Goal: Check status: Check status

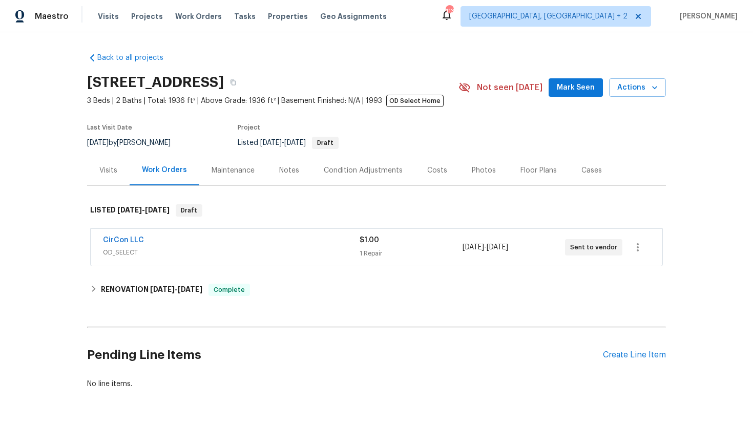
click at [193, 254] on span "OD_SELECT" at bounding box center [231, 252] width 257 height 10
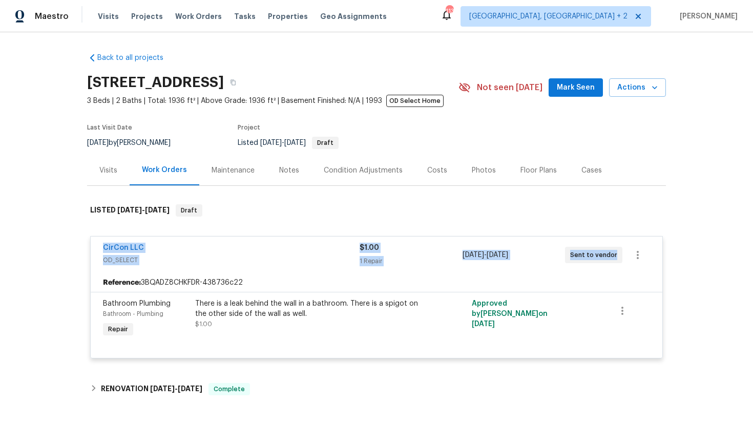
drag, startPoint x: 614, startPoint y: 255, endPoint x: 82, endPoint y: 244, distance: 531.8
click at [82, 244] on div "Back to all projects 12882 Biggin Church Rd S, Jacksonville, FL 32224 3 Beds | …" at bounding box center [376, 229] width 753 height 394
copy div "CirCon LLC OD_SELECT $1.00 1 Repair 10/4/2025 - 10/10/2025 Sent to vendor"
click at [201, 254] on div "CirCon LLC" at bounding box center [231, 249] width 257 height 12
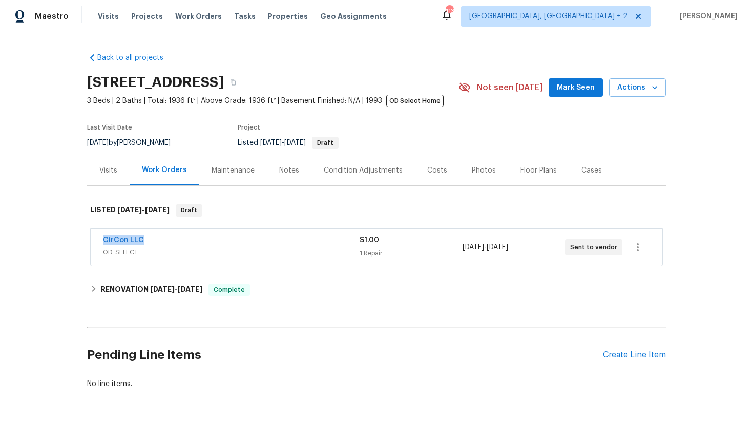
drag, startPoint x: 159, startPoint y: 244, endPoint x: 97, endPoint y: 244, distance: 61.5
click at [97, 244] on div "CirCon LLC OD_SELECT $1.00 1 Repair 10/4/2025 - 10/10/2025 Sent to vendor" at bounding box center [377, 247] width 572 height 37
copy link "CirCon LLC"
click at [278, 249] on span "OD_SELECT" at bounding box center [231, 252] width 257 height 10
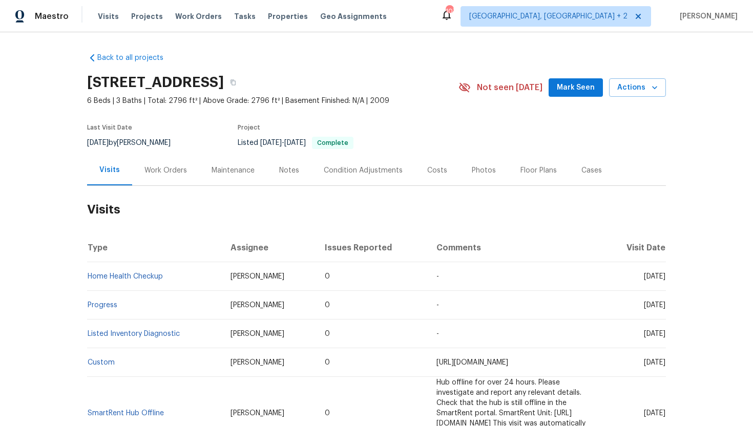
click at [153, 156] on div "Work Orders" at bounding box center [165, 170] width 67 height 30
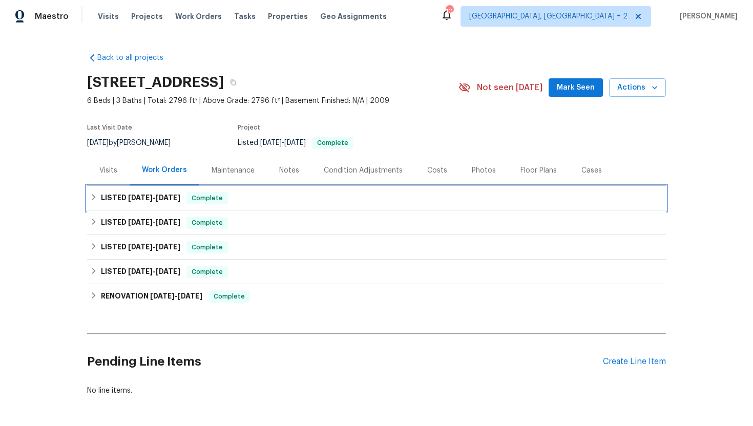
click at [158, 196] on span "8/18/25" at bounding box center [168, 197] width 25 height 7
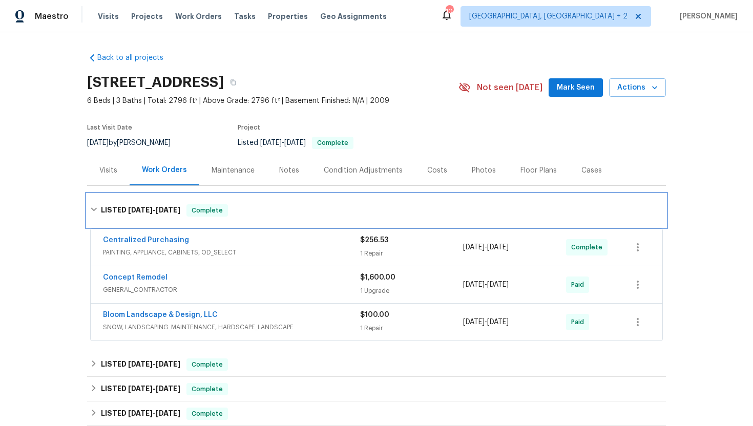
click at [158, 196] on div "LISTED 8/7/25 - 8/18/25 Complete" at bounding box center [376, 210] width 579 height 33
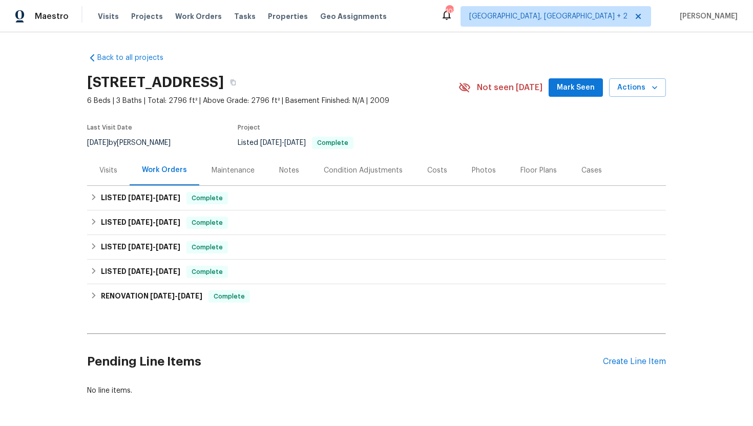
click at [113, 172] on div "Visits" at bounding box center [108, 170] width 18 height 10
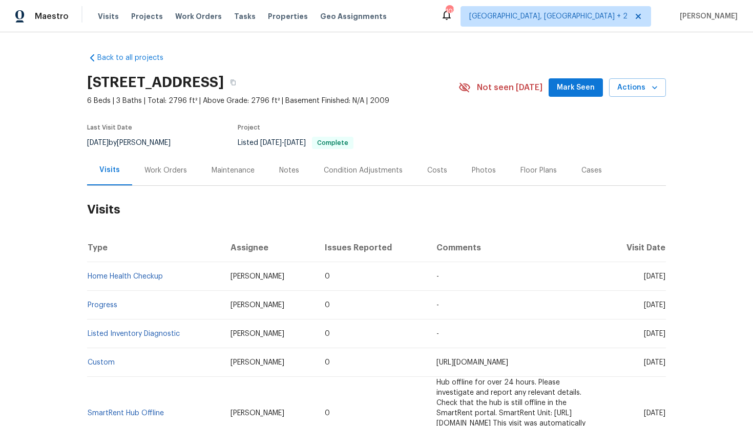
click at [154, 178] on div "Work Orders" at bounding box center [165, 170] width 67 height 30
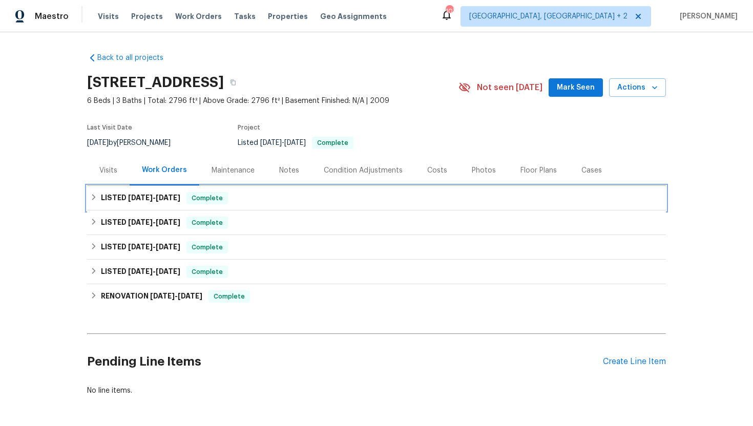
click at [174, 203] on h6 "LISTED 8/7/25 - 8/18/25" at bounding box center [140, 198] width 79 height 12
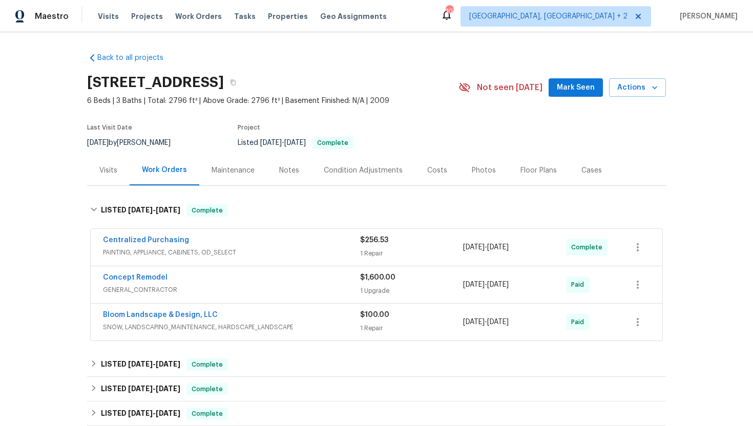
click at [184, 275] on div "Concept Remodel" at bounding box center [231, 279] width 257 height 12
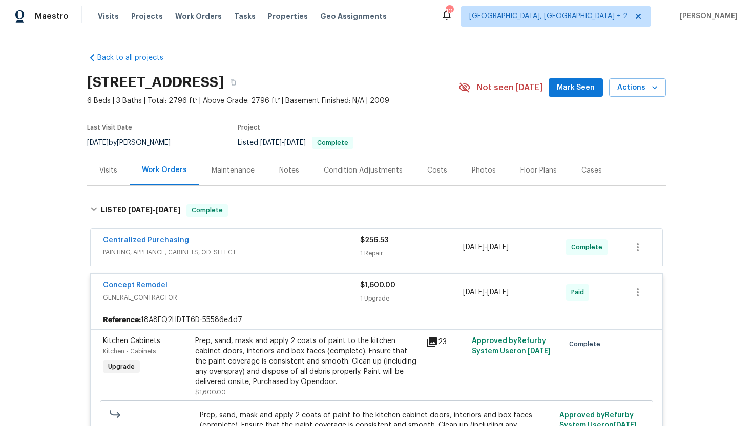
click at [207, 280] on div "Concept Remodel" at bounding box center [231, 286] width 257 height 12
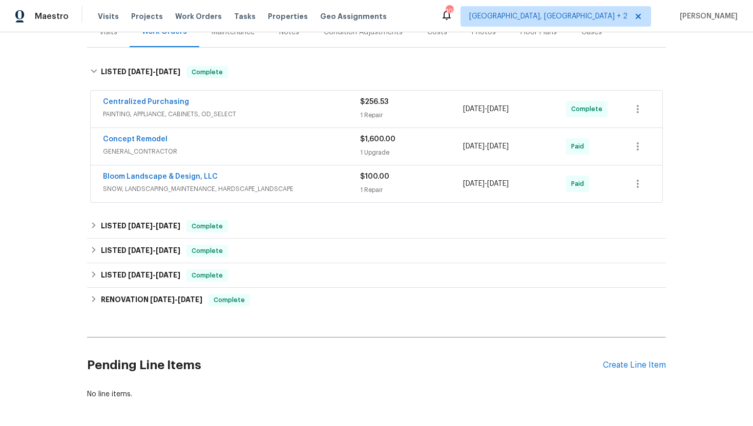
scroll to position [181, 0]
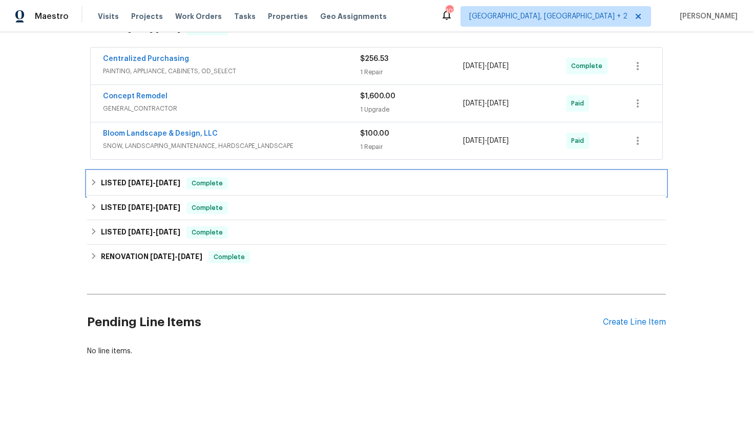
click at [226, 191] on div "LISTED 6/9/25 - 6/17/25 Complete" at bounding box center [376, 183] width 579 height 25
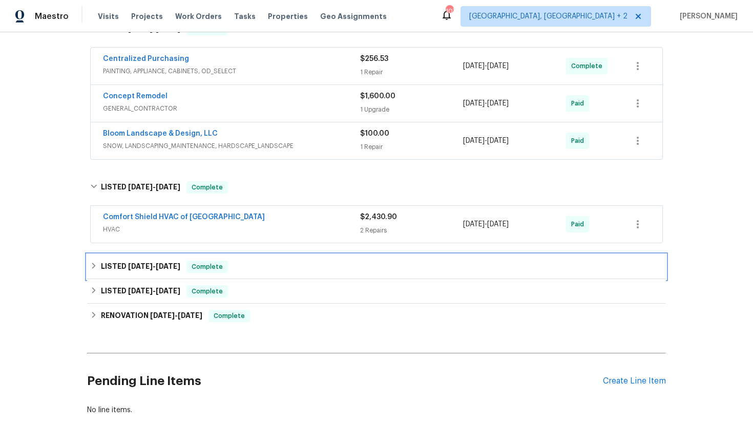
click at [235, 262] on div "LISTED 5/16/25 - 5/19/25 Complete" at bounding box center [376, 267] width 573 height 12
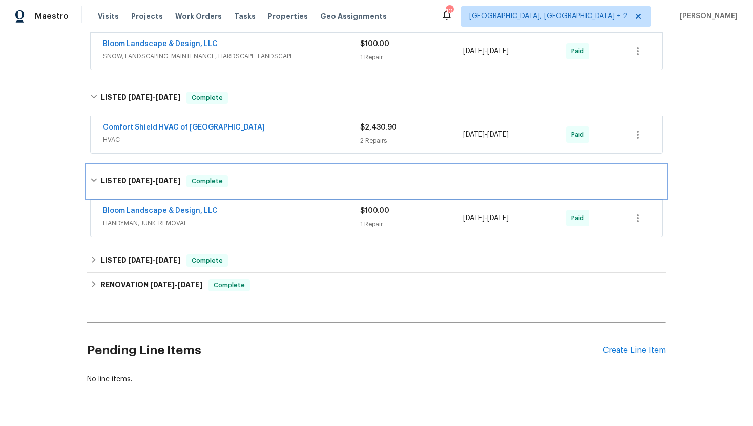
scroll to position [299, 0]
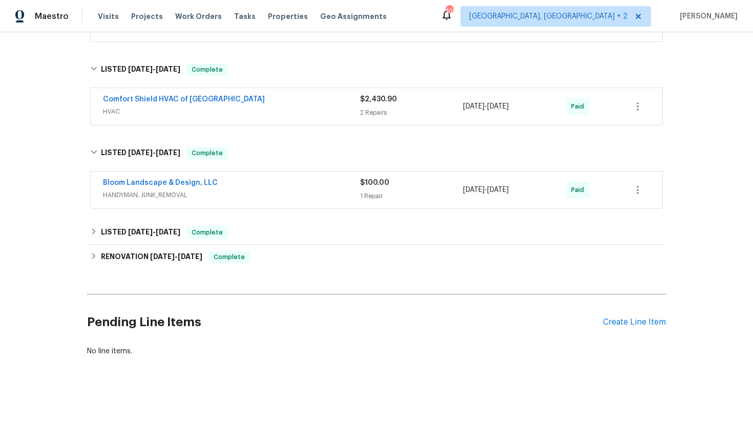
click at [266, 191] on span "HANDYMAN, JUNK_REMOVAL" at bounding box center [231, 195] width 257 height 10
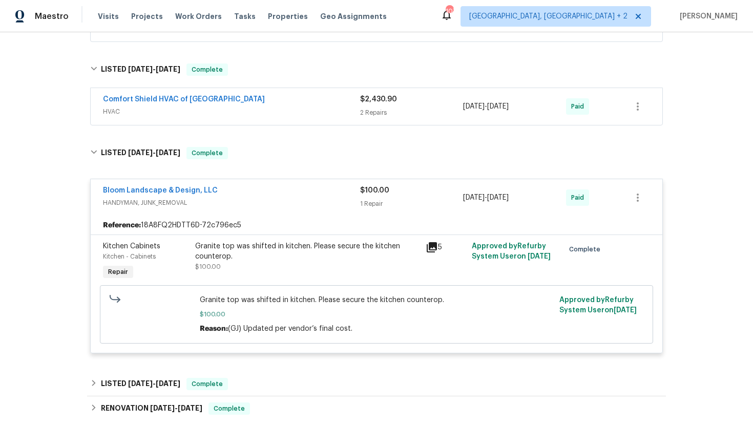
click at [266, 192] on div "Bloom Landscape & Design, LLC" at bounding box center [231, 191] width 257 height 12
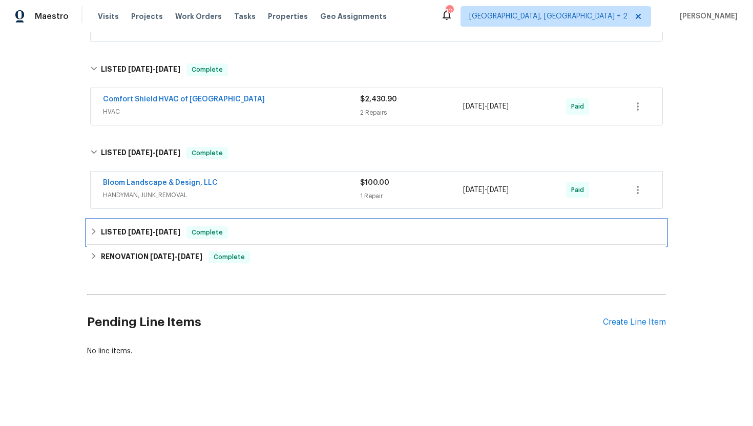
click at [259, 234] on div "LISTED 1/11/25 - 1/13/25 Complete" at bounding box center [376, 232] width 573 height 12
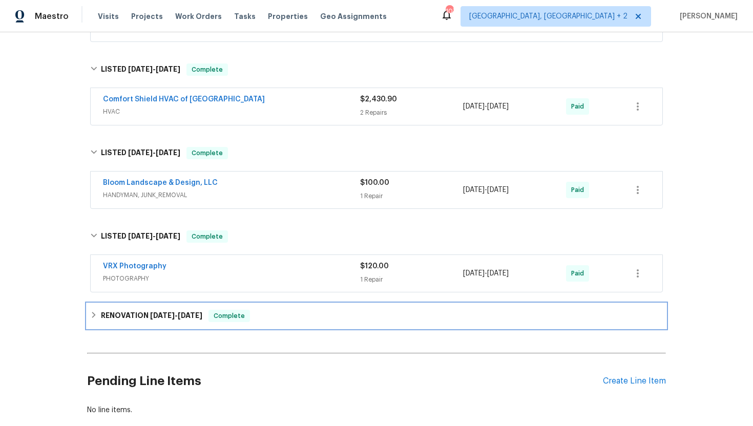
click at [258, 312] on div "RENOVATION 12/30/24 - 1/11/25 Complete" at bounding box center [376, 316] width 573 height 12
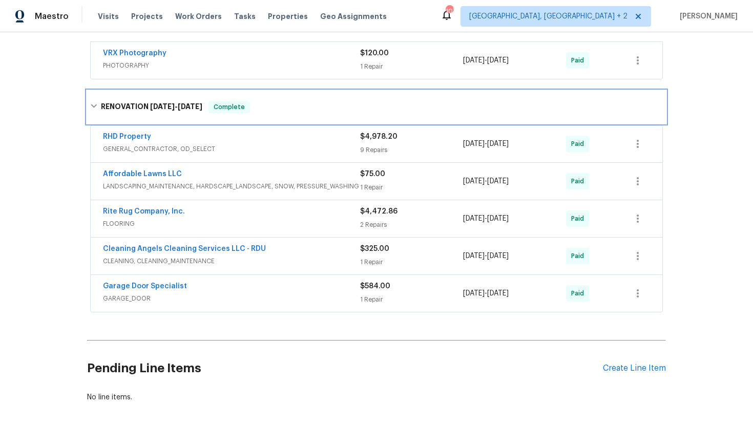
scroll to position [558, 0]
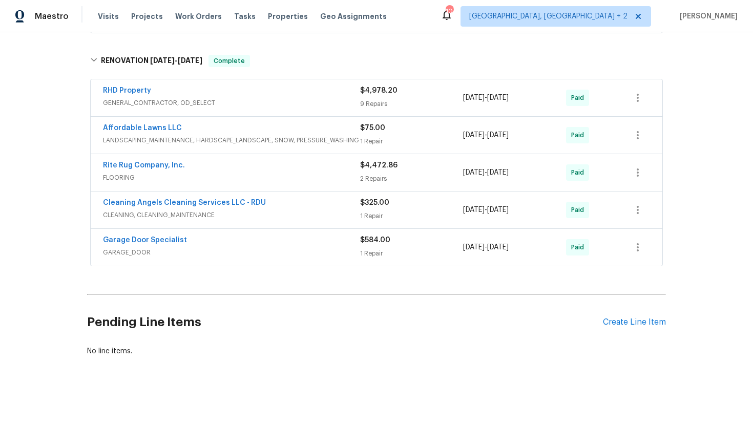
click at [276, 101] on span "GENERAL_CONTRACTOR, OD_SELECT" at bounding box center [231, 103] width 257 height 10
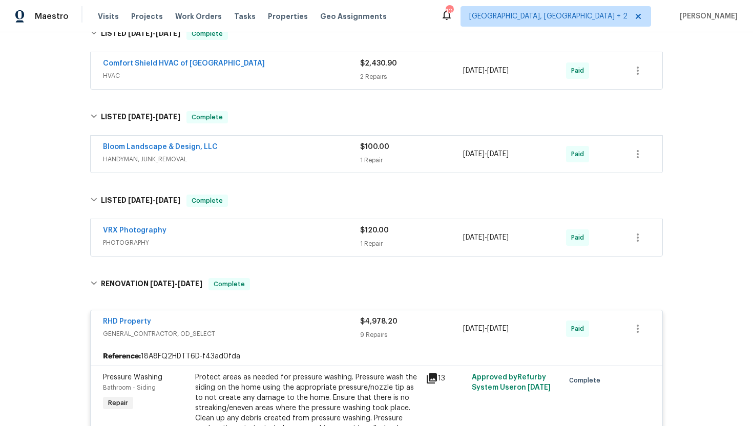
scroll to position [315, 0]
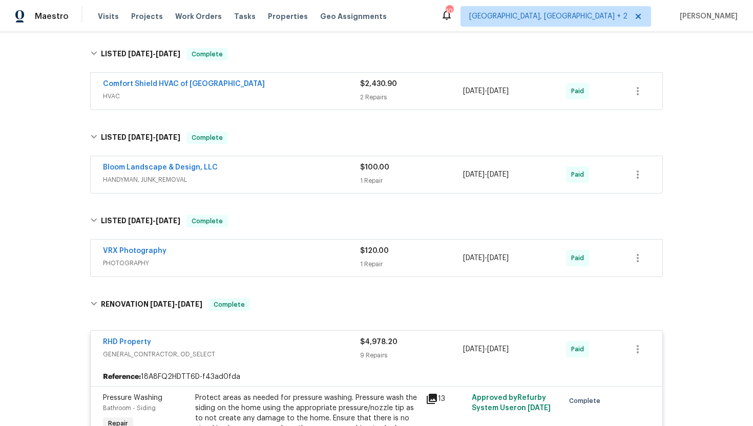
click at [208, 341] on div "RHD Property" at bounding box center [231, 343] width 257 height 12
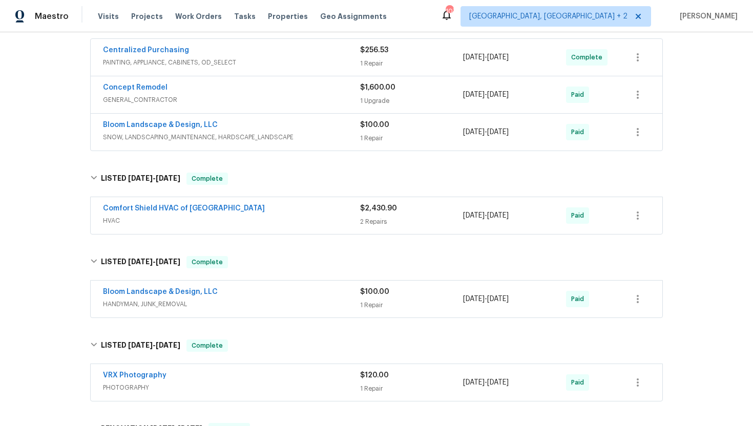
scroll to position [0, 0]
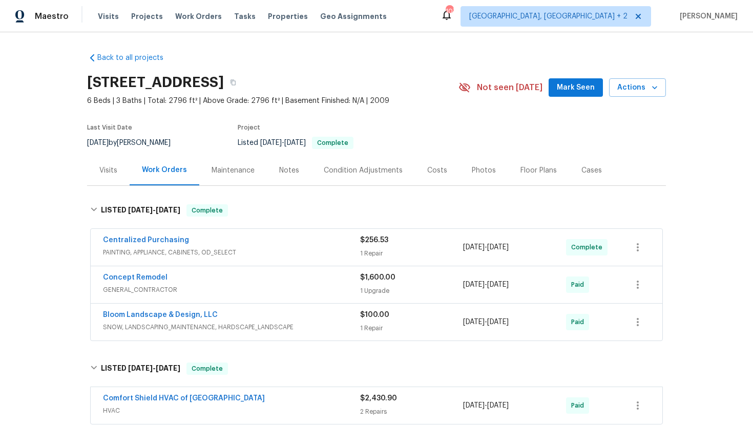
click at [92, 175] on div "Visits" at bounding box center [108, 170] width 43 height 30
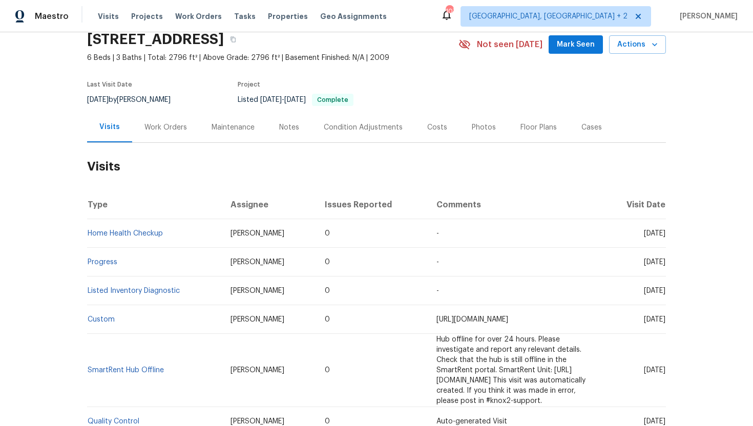
scroll to position [256, 0]
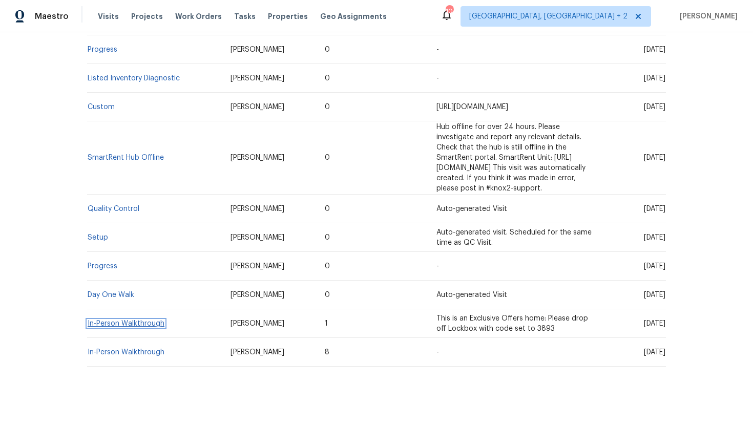
click at [115, 320] on link "In-Person Walkthrough" at bounding box center [126, 323] width 77 height 7
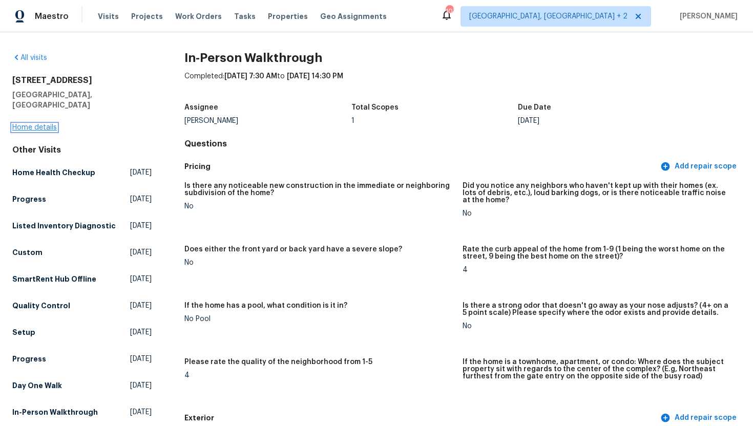
click at [50, 124] on link "Home details" at bounding box center [34, 127] width 45 height 7
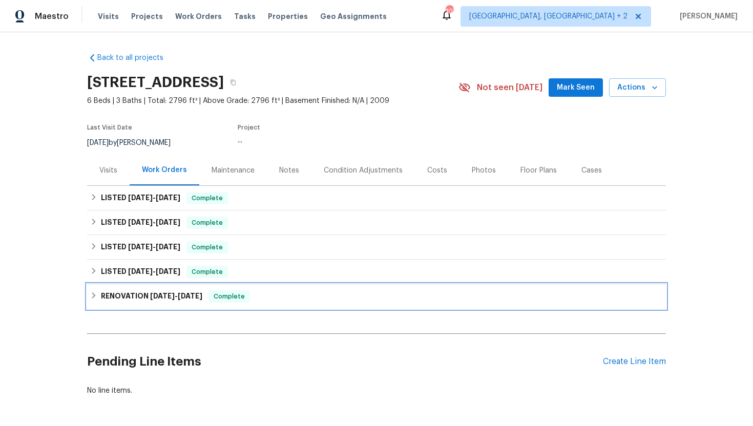
click at [236, 289] on div "RENOVATION 12/30/24 - 1/11/25 Complete" at bounding box center [376, 296] width 579 height 25
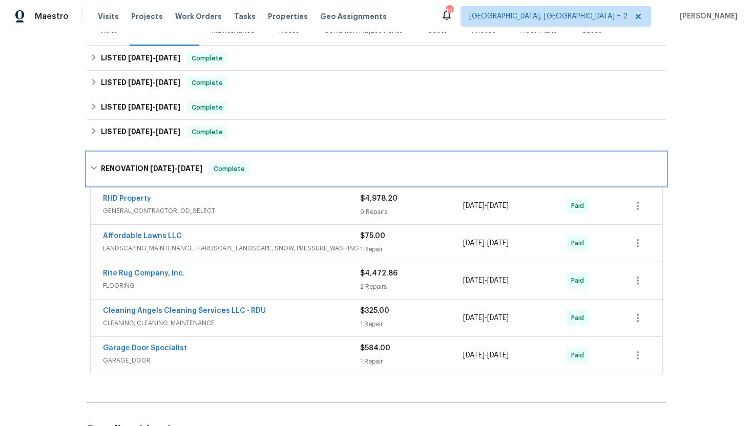
scroll to position [187, 0]
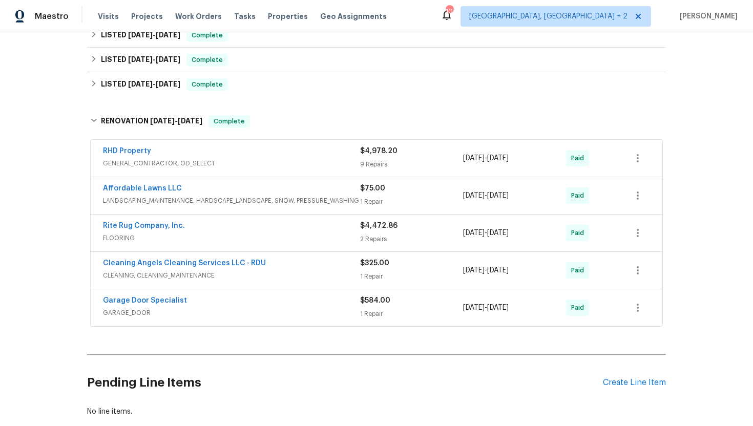
click at [196, 168] on span "GENERAL_CONTRACTOR, OD_SELECT" at bounding box center [231, 163] width 257 height 10
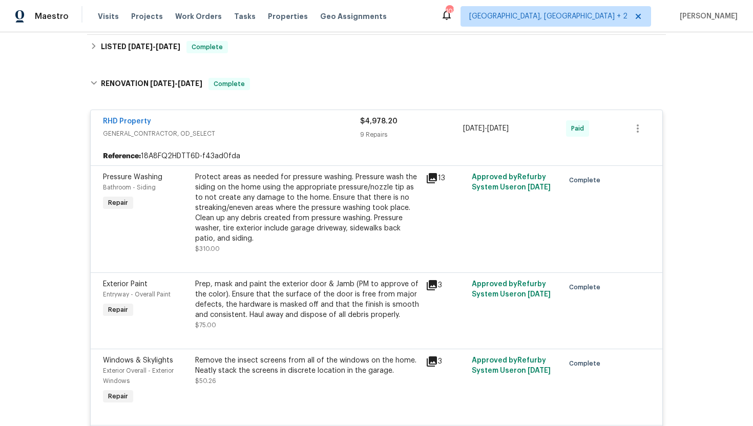
scroll to position [180, 0]
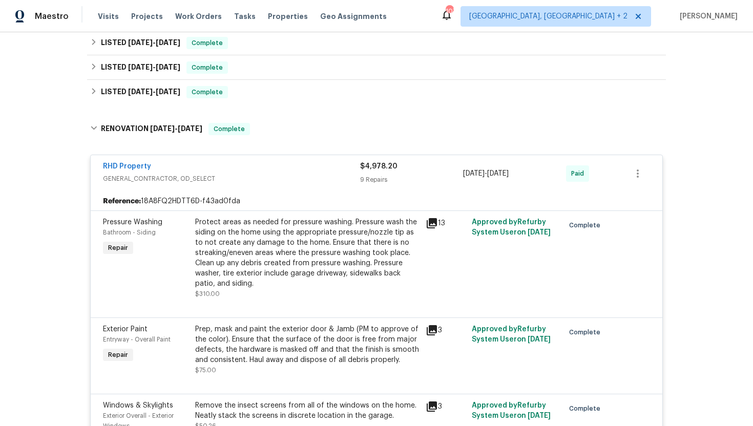
click at [223, 173] on div "RHD Property" at bounding box center [231, 167] width 257 height 12
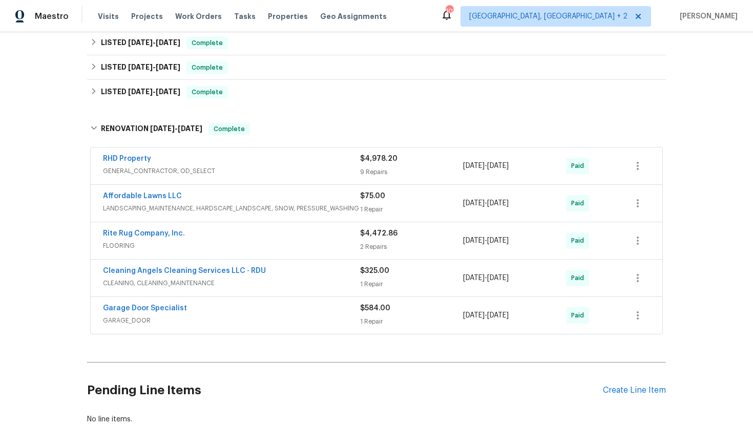
click at [216, 105] on div "Back to all projects 1012 Fulbright Dr, Morrisville, NC 27560 6 Beds | 3 Baths …" at bounding box center [376, 149] width 579 height 568
click at [219, 105] on div "Back to all projects 1012 Fulbright Dr, Morrisville, NC 27560 6 Beds | 3 Baths …" at bounding box center [376, 149] width 579 height 568
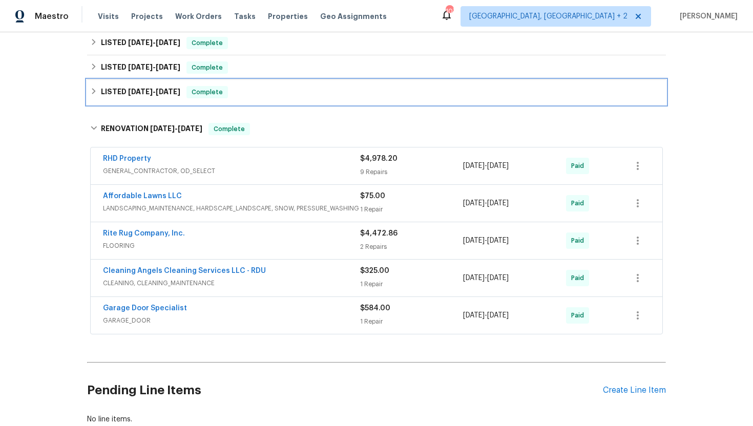
click at [219, 104] on div "LISTED 1/11/25 - 1/13/25 Complete" at bounding box center [376, 92] width 579 height 25
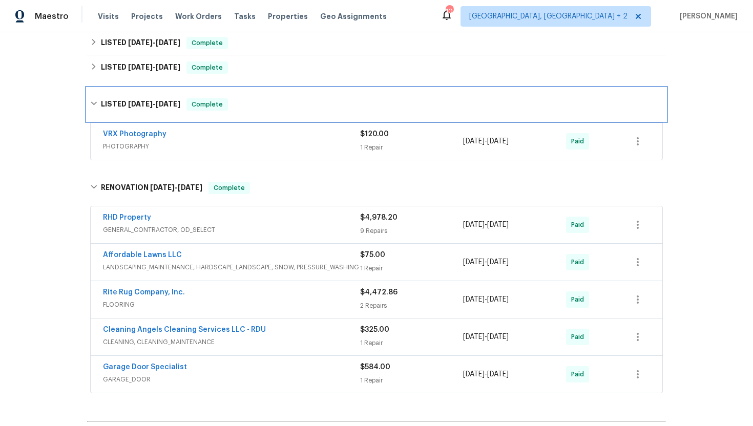
click at [220, 104] on span "Complete" at bounding box center [206, 104] width 39 height 10
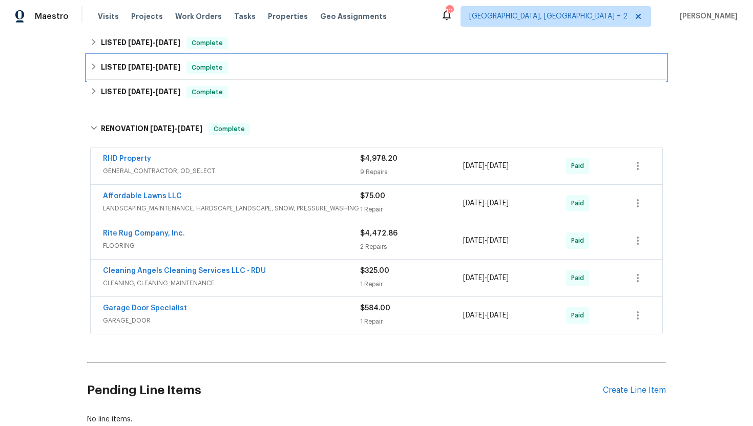
click at [223, 68] on span "Complete" at bounding box center [206, 67] width 39 height 10
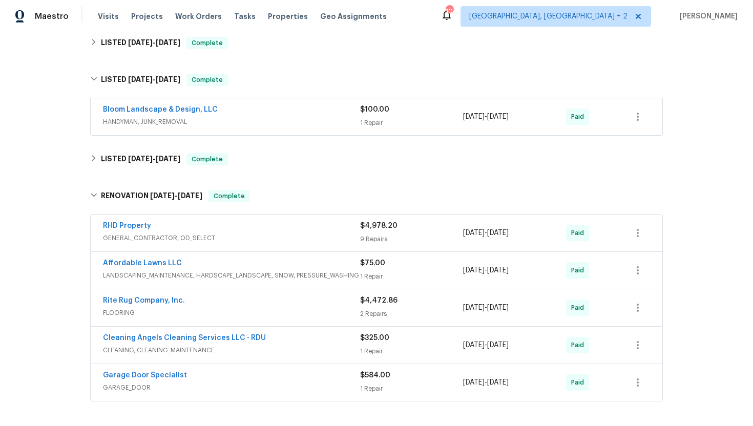
click at [236, 111] on div "Bloom Landscape & Design, LLC" at bounding box center [231, 110] width 257 height 12
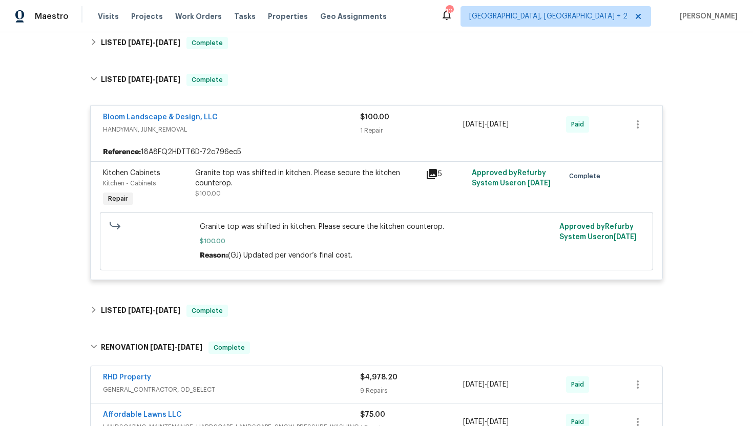
click at [236, 111] on div "Bloom Landscape & Design, LLC HANDYMAN, JUNK_REMOVAL $100.00 1 Repair 5/17/2025…" at bounding box center [377, 124] width 572 height 37
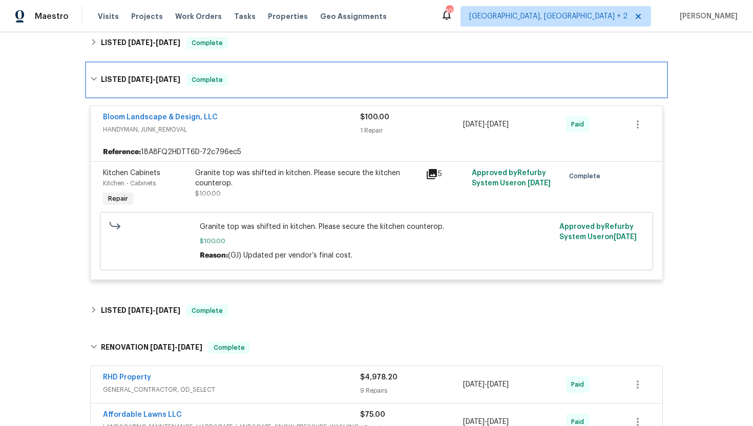
click at [226, 77] on span "Complete" at bounding box center [206, 80] width 39 height 10
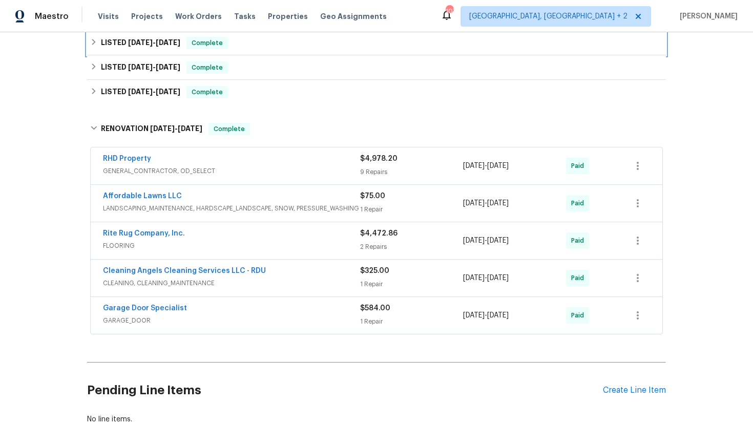
click at [224, 46] on span "Complete" at bounding box center [206, 43] width 39 height 10
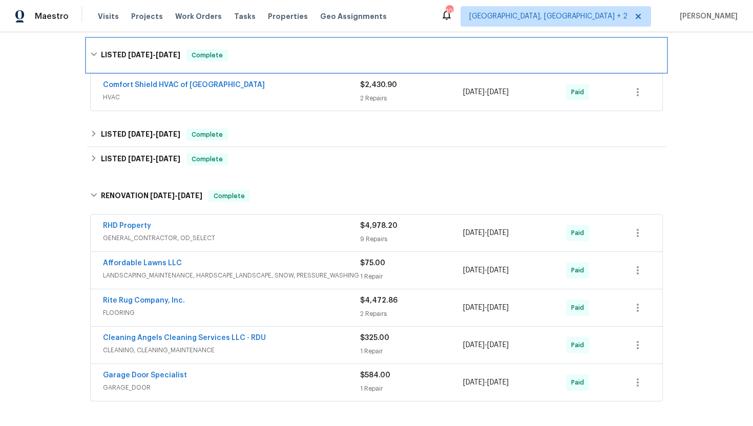
click at [225, 59] on span "Complete" at bounding box center [206, 55] width 39 height 10
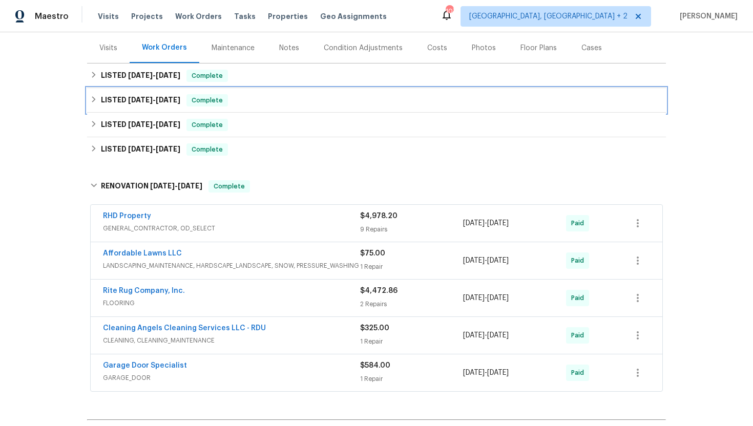
scroll to position [99, 0]
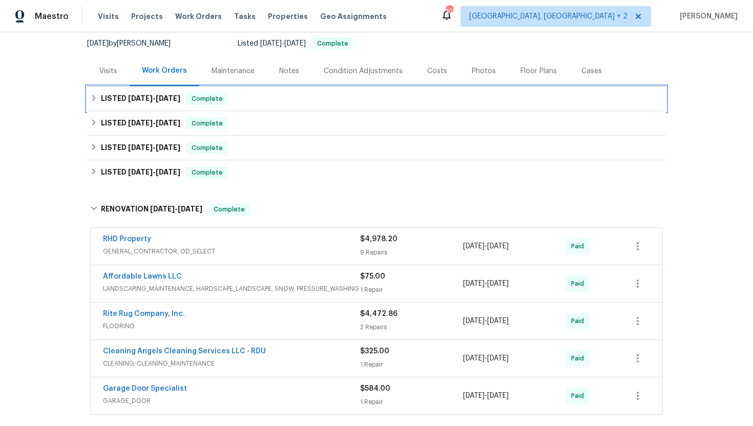
click at [221, 93] on div "Complete" at bounding box center [206, 99] width 41 height 12
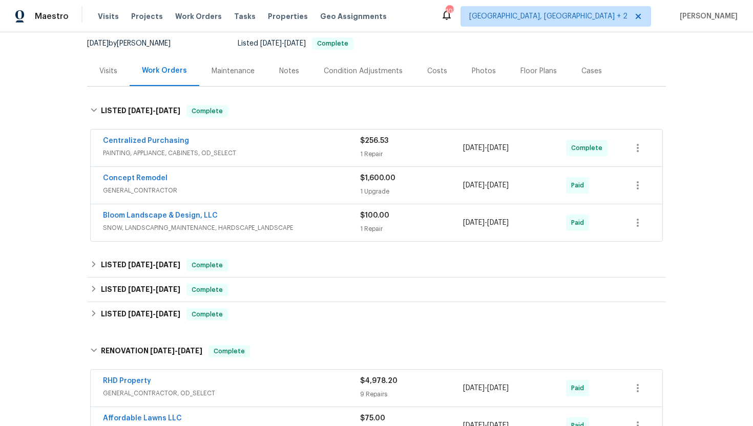
click at [202, 186] on span "GENERAL_CONTRACTOR" at bounding box center [231, 190] width 257 height 10
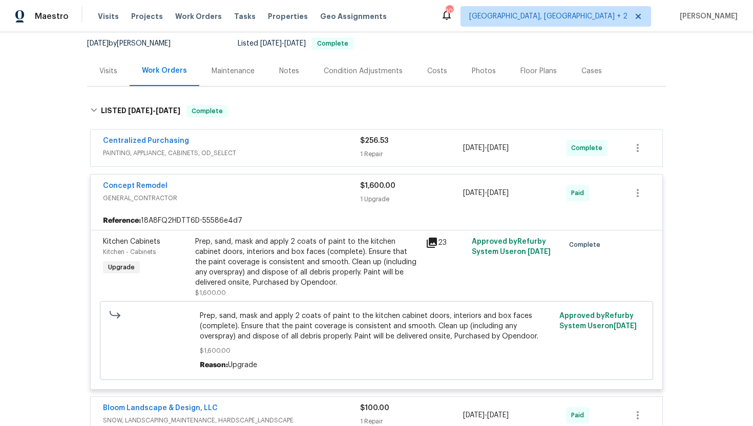
click at [202, 186] on div "Concept Remodel" at bounding box center [231, 187] width 257 height 12
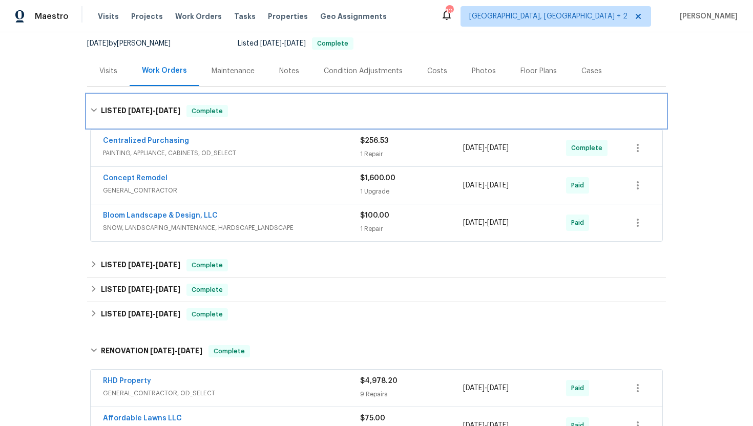
click at [198, 114] on span "Complete" at bounding box center [206, 111] width 39 height 10
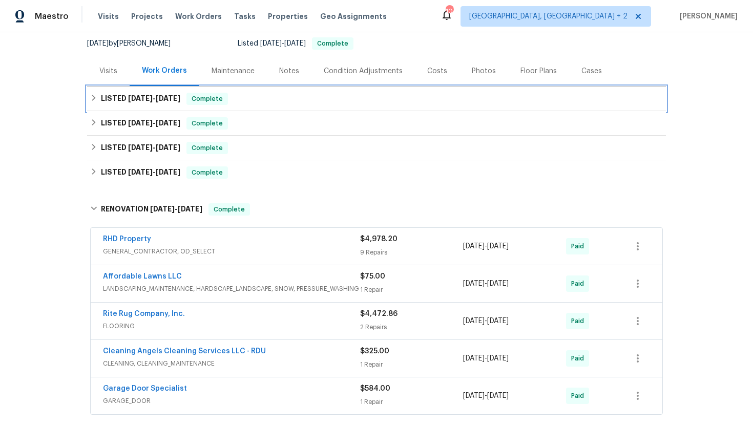
scroll to position [0, 0]
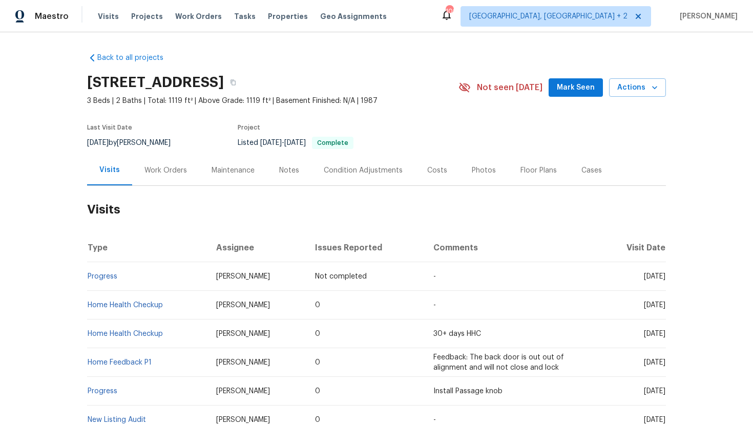
click at [163, 176] on div "Work Orders" at bounding box center [165, 170] width 43 height 10
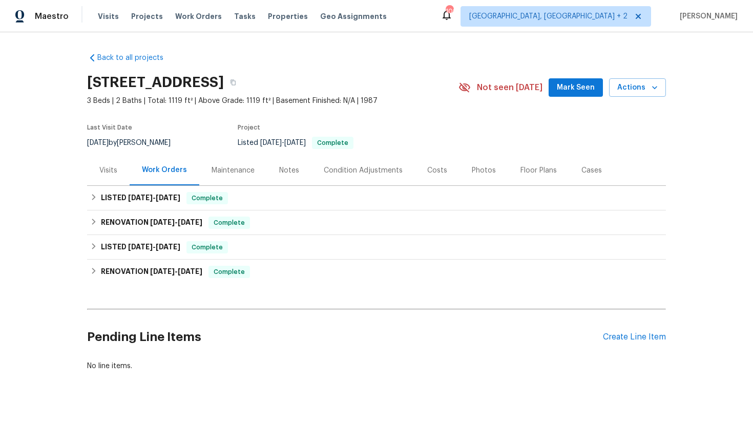
click at [107, 176] on div "Visits" at bounding box center [108, 170] width 18 height 10
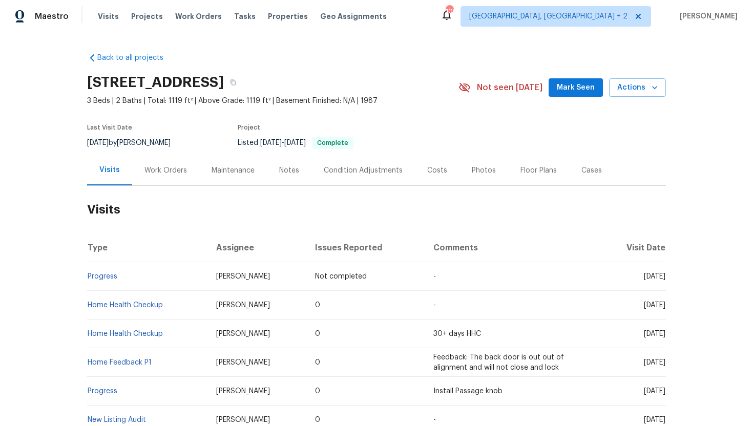
click at [166, 176] on div "Work Orders" at bounding box center [165, 170] width 43 height 10
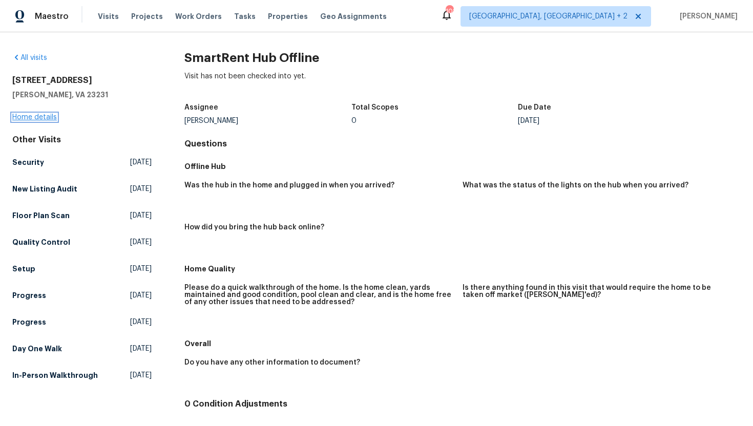
click at [51, 116] on link "Home details" at bounding box center [34, 117] width 45 height 7
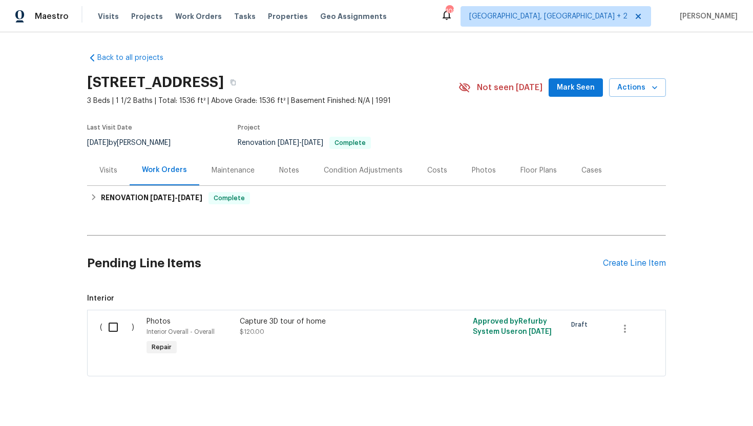
click at [108, 175] on div "Visits" at bounding box center [108, 170] width 18 height 10
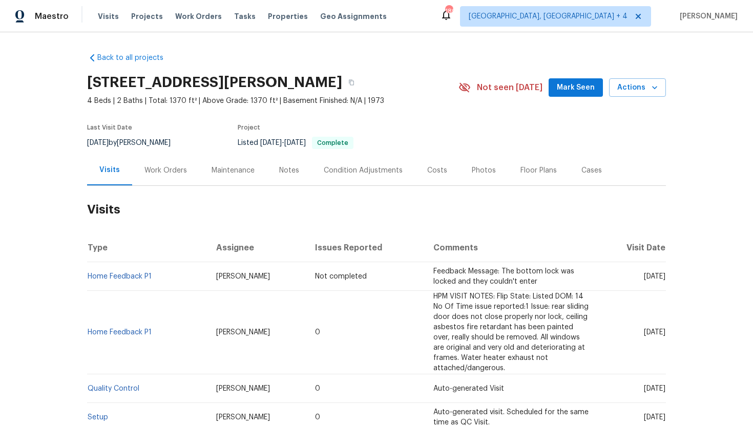
scroll to position [17, 0]
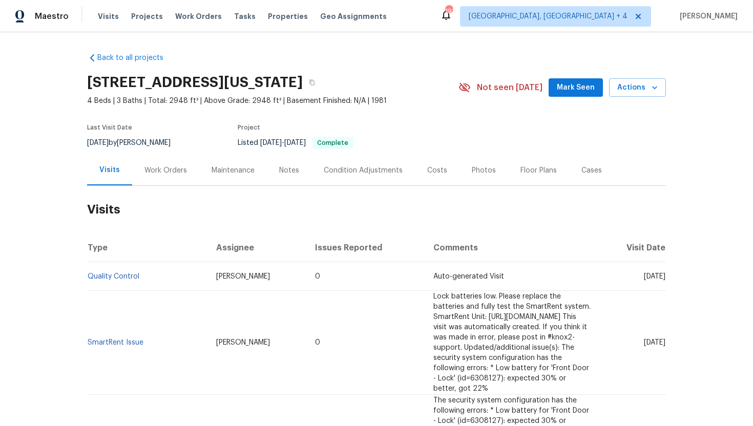
click at [161, 175] on div "Work Orders" at bounding box center [165, 170] width 67 height 30
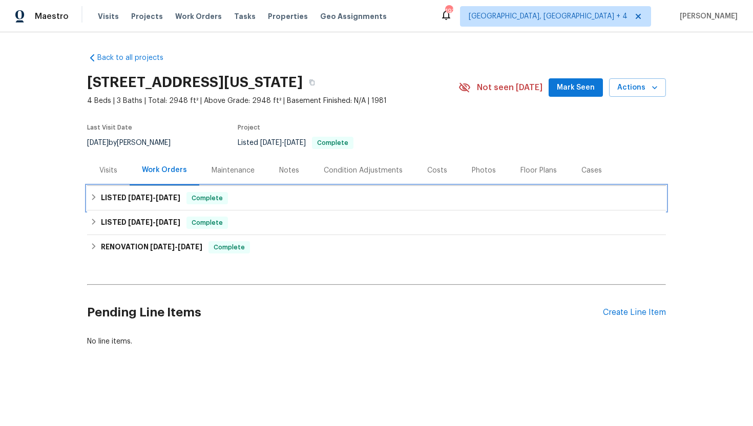
click at [175, 201] on span "9/24/25" at bounding box center [168, 197] width 25 height 7
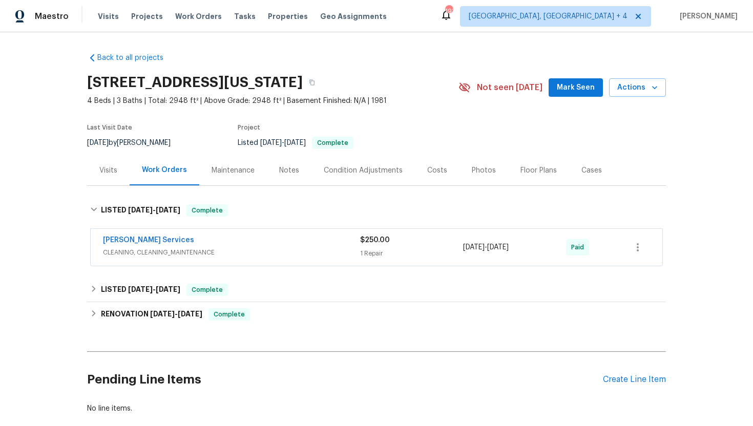
click at [219, 253] on span "CLEANING, CLEANING_MAINTENANCE" at bounding box center [231, 252] width 257 height 10
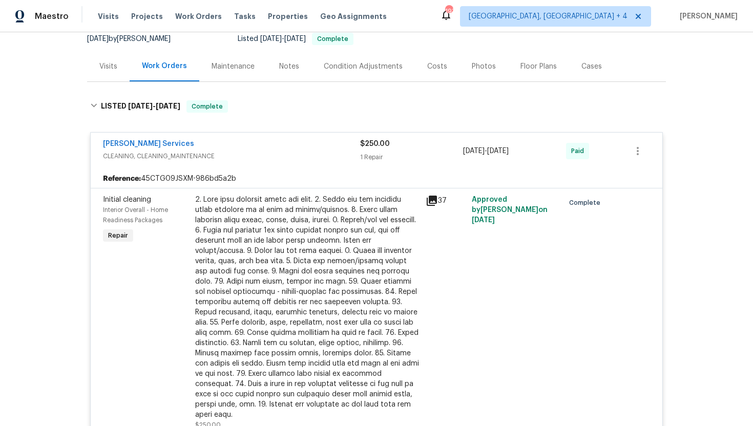
scroll to position [127, 0]
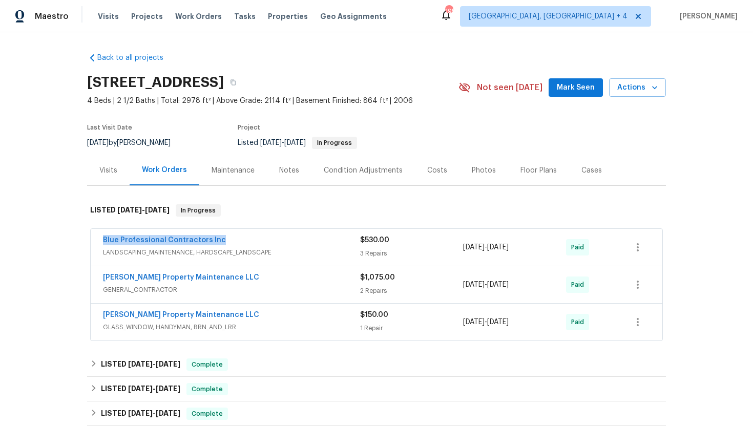
drag, startPoint x: 225, startPoint y: 239, endPoint x: 98, endPoint y: 240, distance: 127.0
click at [98, 240] on div "Blue Professional Contractors Inc LANDSCAPING_MAINTENANCE, HARDSCAPE_LANDSCAPE …" at bounding box center [377, 247] width 572 height 37
copy link "Blue Professional Contractors Inc"
drag, startPoint x: 545, startPoint y: 321, endPoint x: 447, endPoint y: 320, distance: 98.4
click at [447, 320] on div "[PERSON_NAME] Property Maintenance LLC GLASS_WINDOW, HANDYMAN, BRN_AND_LRR $150…" at bounding box center [364, 322] width 522 height 25
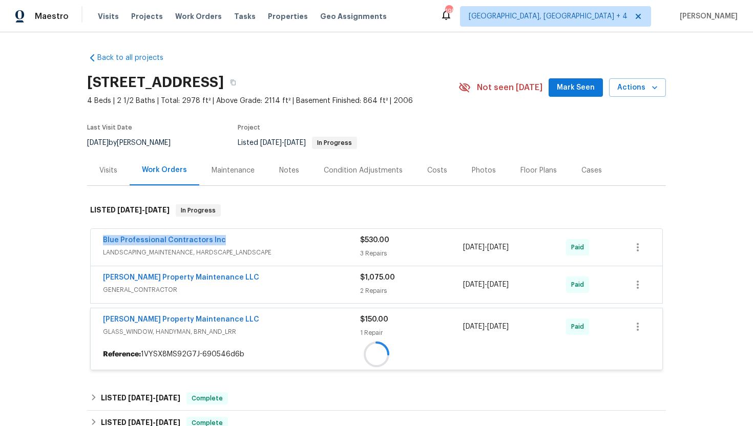
copy div "1 Repair [DATE] - [DATE]"
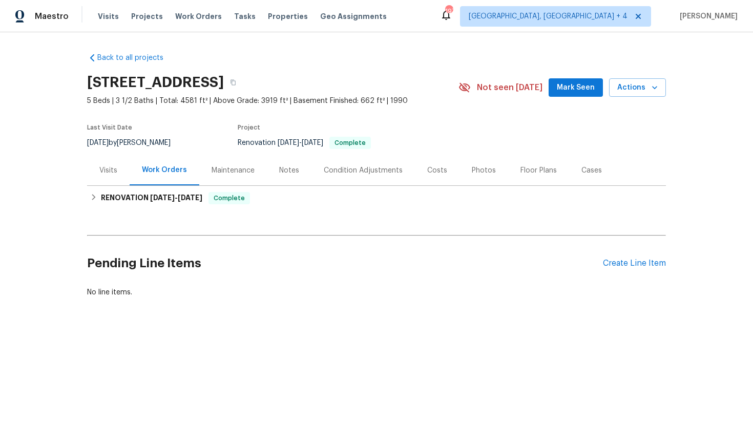
click at [111, 172] on div "Visits" at bounding box center [108, 170] width 18 height 10
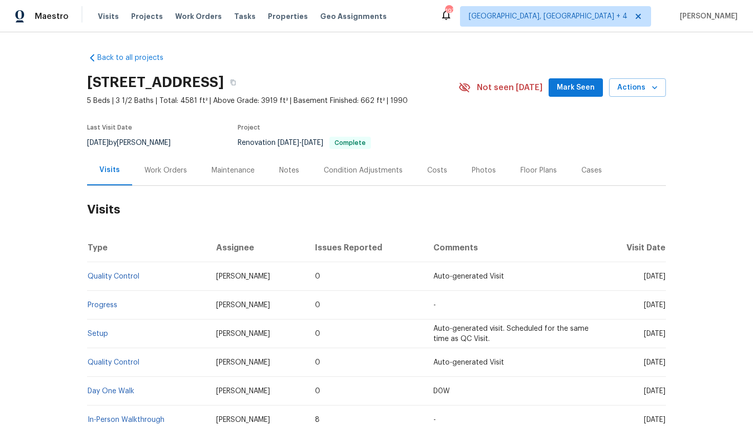
click at [168, 176] on div "Work Orders" at bounding box center [165, 170] width 67 height 30
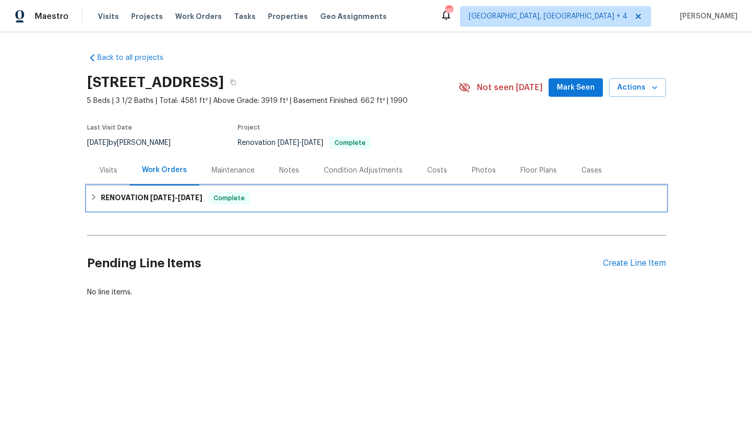
click at [182, 197] on span "8/25/25 - 9/26/25" at bounding box center [176, 197] width 52 height 7
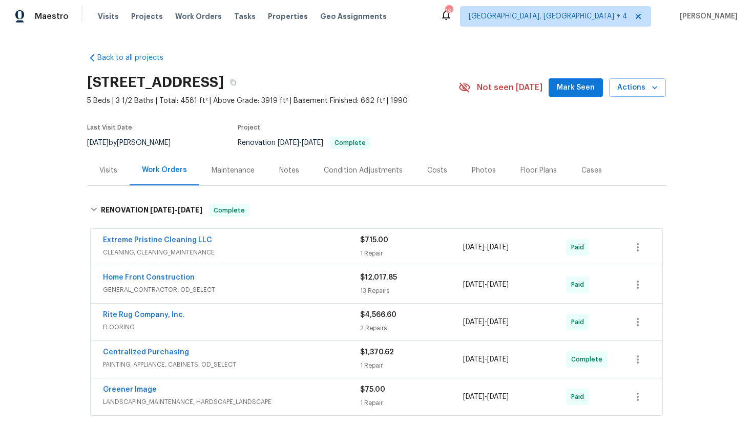
click at [239, 183] on div "Maintenance" at bounding box center [233, 170] width 68 height 30
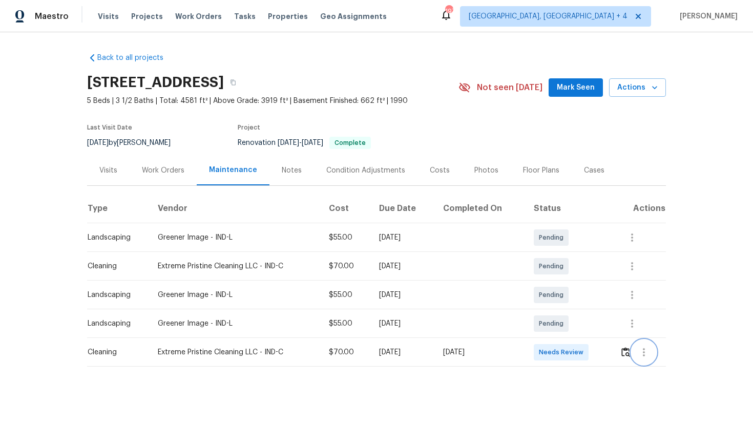
click at [645, 352] on icon "button" at bounding box center [644, 352] width 2 height 8
click at [666, 368] on li "View details" at bounding box center [670, 369] width 72 height 17
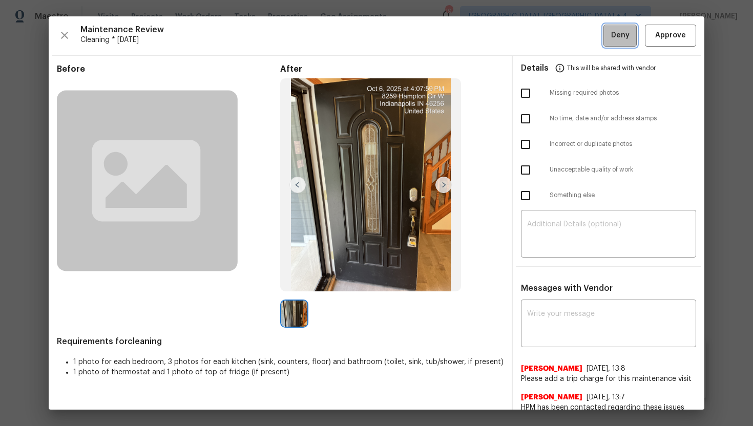
click at [618, 34] on span "Deny" at bounding box center [620, 35] width 18 height 13
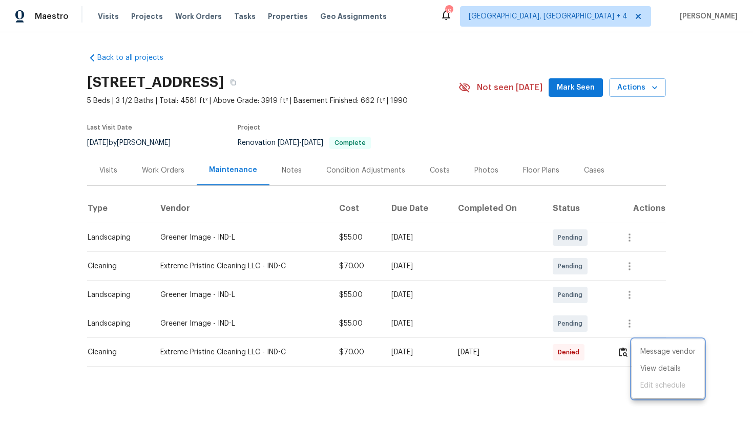
click at [157, 172] on div at bounding box center [376, 213] width 753 height 426
click at [157, 172] on div "Work Orders" at bounding box center [163, 170] width 43 height 10
